Goal: Check status: Check status

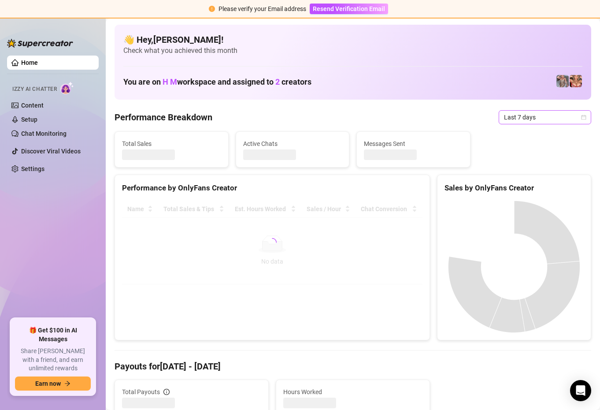
click at [583, 115] on icon "calendar" at bounding box center [583, 117] width 5 height 5
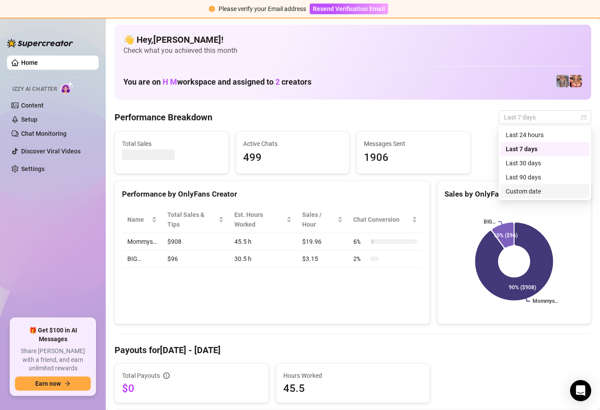
click at [536, 189] on div "Custom date" at bounding box center [545, 191] width 78 height 10
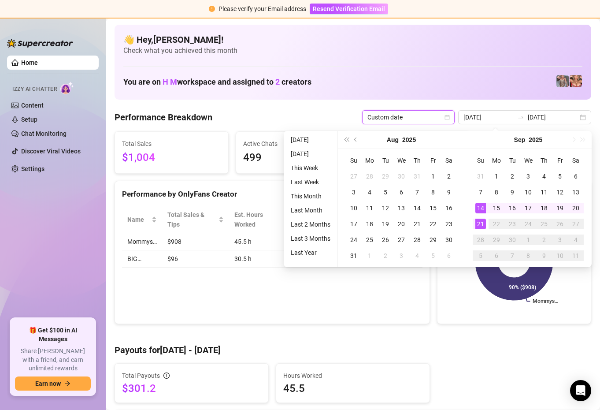
type input "[DATE]"
click at [482, 221] on div "21" at bounding box center [481, 224] width 11 height 11
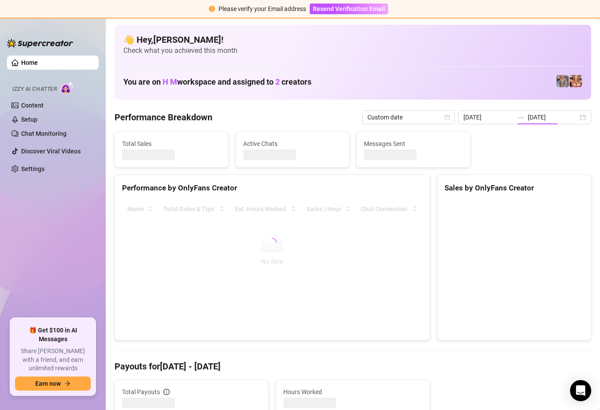
type input "[DATE]"
